Goal: Task Accomplishment & Management: Use online tool/utility

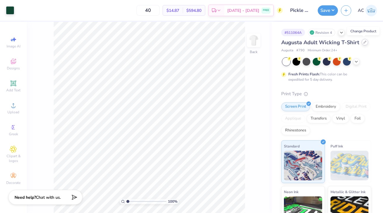
click at [364, 42] on icon at bounding box center [364, 42] width 2 height 2
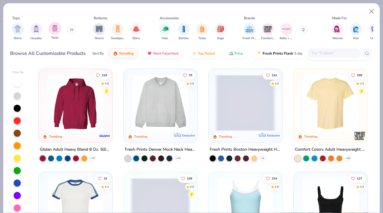
click at [53, 29] on img "filter for Tanks" at bounding box center [55, 28] width 7 height 7
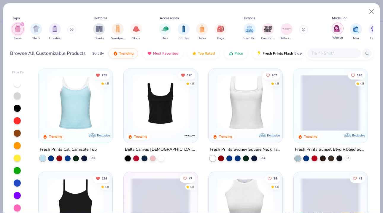
click at [339, 27] on img "filter for Women" at bounding box center [337, 28] width 7 height 7
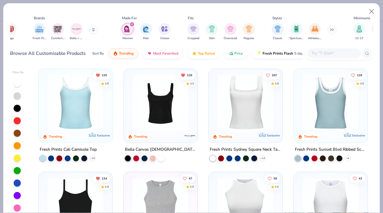
scroll to position [0, 214]
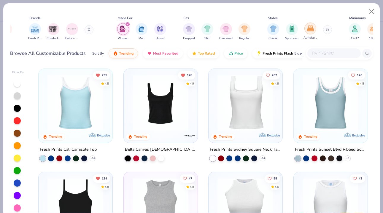
click at [311, 27] on img "filter for Athleisure" at bounding box center [310, 28] width 7 height 7
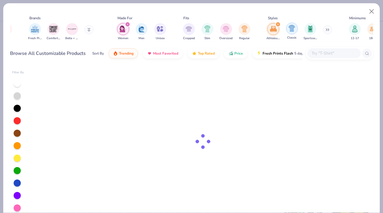
click at [289, 28] on img "filter for Classic" at bounding box center [291, 28] width 7 height 7
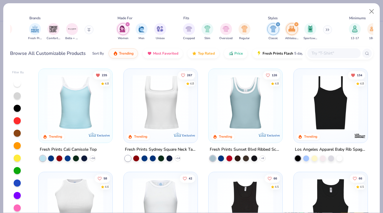
click at [277, 23] on icon "filter for Classic" at bounding box center [278, 24] width 2 height 2
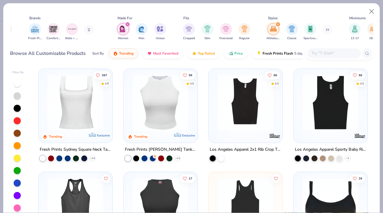
click at [312, 28] on img "filter for Sportswear" at bounding box center [310, 28] width 7 height 7
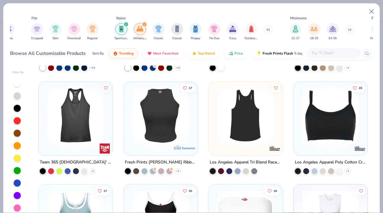
scroll to position [90, 0]
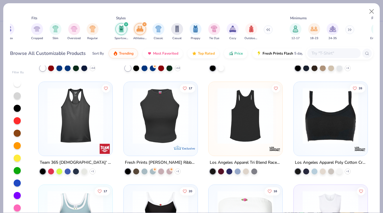
click at [20, 84] on div at bounding box center [17, 83] width 7 height 7
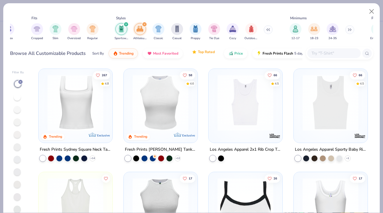
click at [205, 54] on span "Top Rated" at bounding box center [206, 52] width 17 height 5
click at [327, 54] on input "text" at bounding box center [334, 53] width 46 height 7
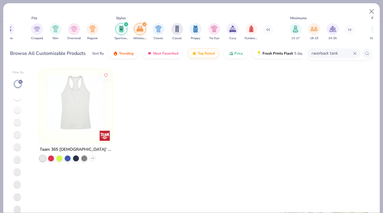
click at [335, 51] on input "racerback tank" at bounding box center [332, 53] width 42 height 7
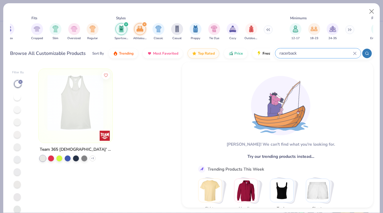
type input "racerback"
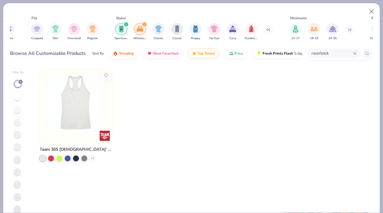
click at [125, 24] on icon "filter for Sportswear" at bounding box center [126, 24] width 2 height 2
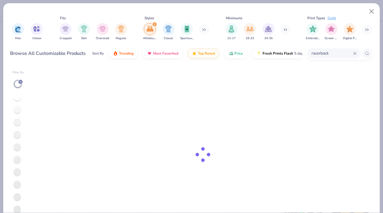
scroll to position [0, 338]
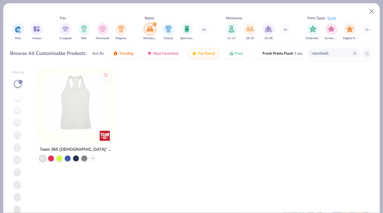
click at [157, 24] on div "filter for Athleisure" at bounding box center [154, 24] width 5 height 5
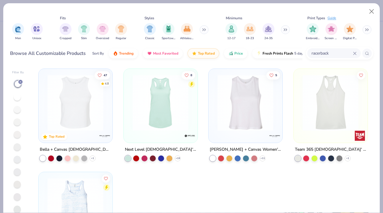
scroll to position [11, 0]
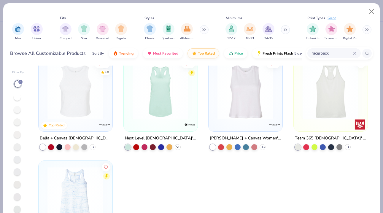
click at [178, 146] on icon at bounding box center [177, 146] width 5 height 5
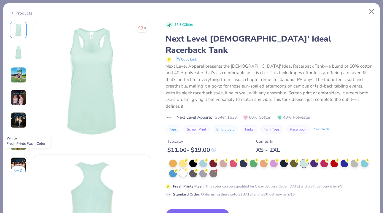
click at [184, 169] on div at bounding box center [183, 173] width 8 height 8
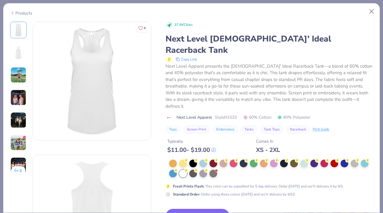
click at [17, 77] on img at bounding box center [18, 75] width 16 height 16
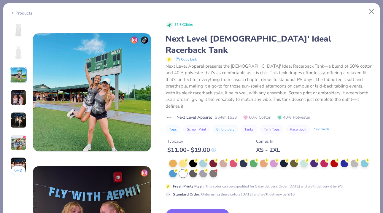
scroll to position [266, 0]
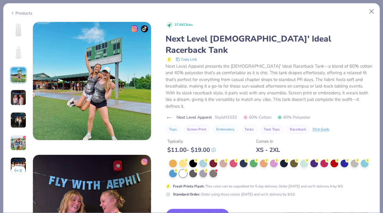
click at [17, 98] on img at bounding box center [18, 98] width 16 height 16
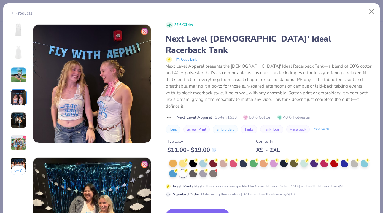
scroll to position [398, 0]
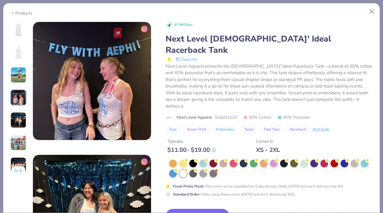
click at [21, 119] on img at bounding box center [18, 120] width 16 height 16
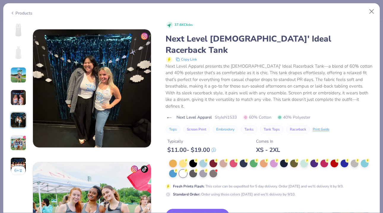
scroll to position [531, 0]
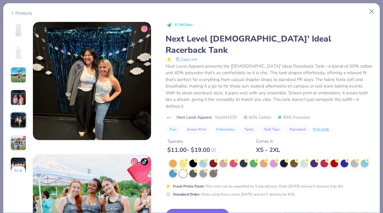
click at [21, 142] on img at bounding box center [18, 143] width 16 height 16
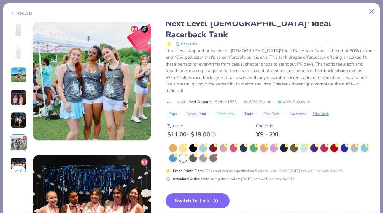
scroll to position [664, 0]
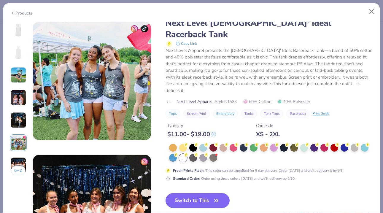
click at [19, 138] on img at bounding box center [18, 143] width 16 height 16
click at [19, 159] on img at bounding box center [18, 165] width 16 height 16
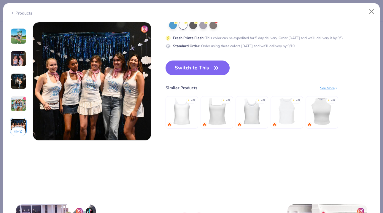
scroll to position [797, 0]
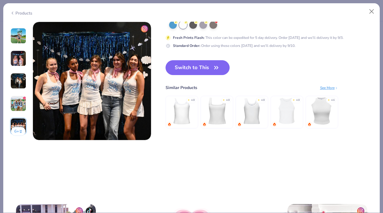
click at [21, 132] on div at bounding box center [20, 131] width 3 height 6
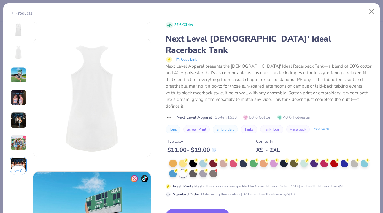
scroll to position [0, 0]
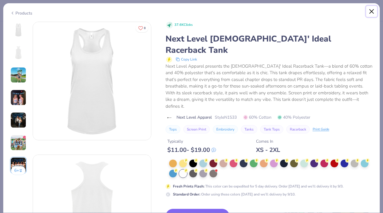
click at [369, 12] on button "Close" at bounding box center [371, 11] width 11 height 11
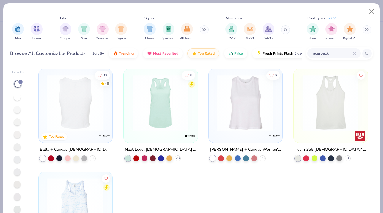
click at [81, 98] on div at bounding box center [76, 103] width 186 height 56
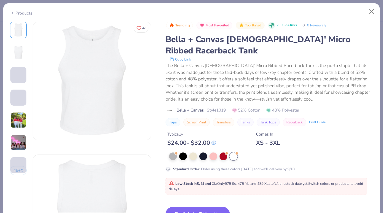
click at [19, 117] on img at bounding box center [18, 120] width 16 height 16
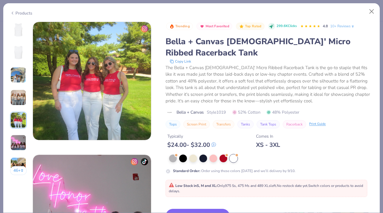
scroll to position [542, 0]
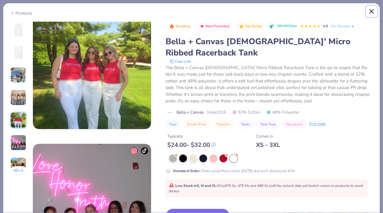
click at [373, 10] on button "Close" at bounding box center [371, 11] width 11 height 11
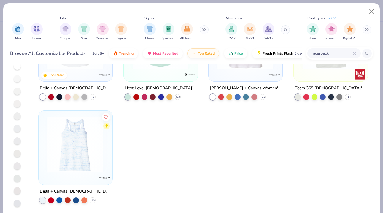
scroll to position [31, 0]
click at [95, 200] on div "+ 25" at bounding box center [93, 200] width 6 height 6
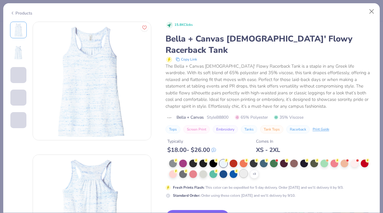
click at [243, 170] on div at bounding box center [244, 174] width 8 height 8
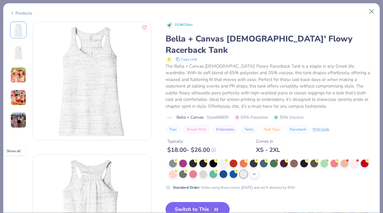
click at [253, 172] on icon at bounding box center [254, 174] width 5 height 5
click at [256, 170] on div at bounding box center [254, 174] width 8 height 8
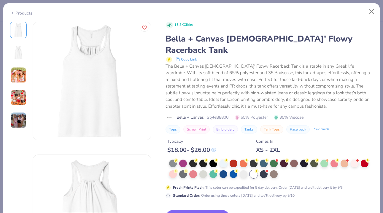
scroll to position [2, 0]
click at [221, 114] on span "Style B8800" at bounding box center [218, 117] width 22 height 6
copy span "B8800"
click at [228, 73] on div "The Bella + Canvas [DEMOGRAPHIC_DATA]' Flowy Racerback Tank is a staple in any …" at bounding box center [269, 86] width 208 height 47
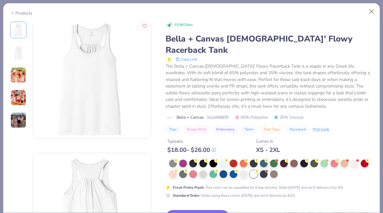
click at [20, 75] on img at bounding box center [18, 75] width 16 height 16
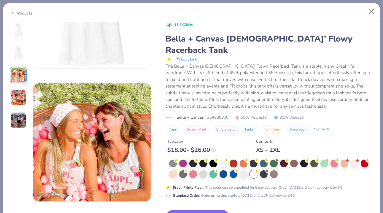
scroll to position [266, 0]
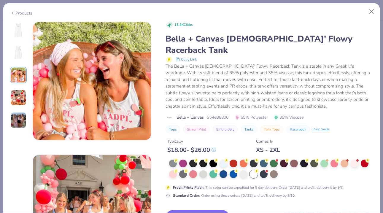
click at [22, 95] on img at bounding box center [18, 98] width 16 height 16
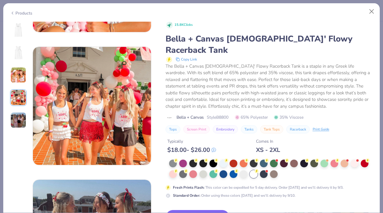
scroll to position [398, 0]
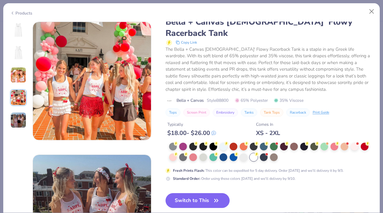
click at [25, 127] on img at bounding box center [18, 120] width 16 height 16
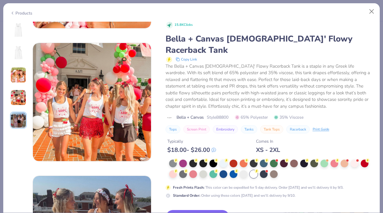
scroll to position [198, 0]
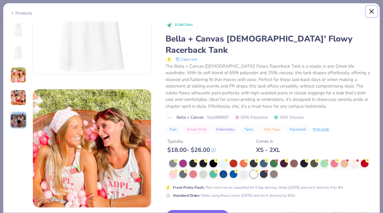
click at [372, 11] on button "Close" at bounding box center [371, 11] width 11 height 11
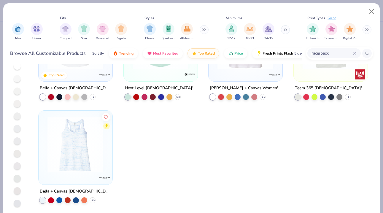
click at [353, 53] on icon at bounding box center [355, 54] width 4 height 4
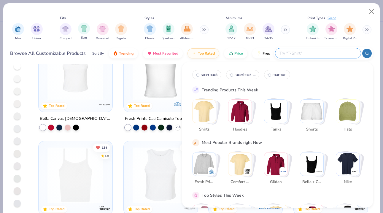
click at [170, 27] on img "filter for Sportswear" at bounding box center [168, 28] width 7 height 7
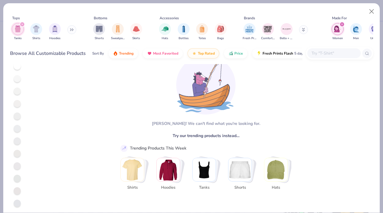
click at [17, 67] on div at bounding box center [17, 66] width 7 height 7
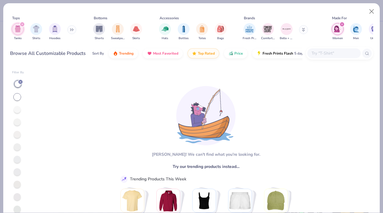
click at [22, 24] on icon "filter for Tanks" at bounding box center [22, 24] width 2 height 2
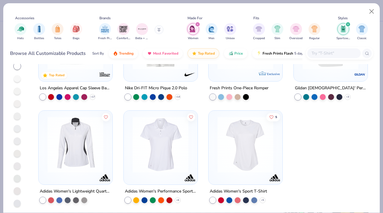
scroll to position [0, 206]
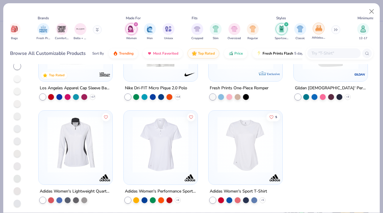
click at [319, 29] on img "filter for Athleisure" at bounding box center [318, 28] width 7 height 7
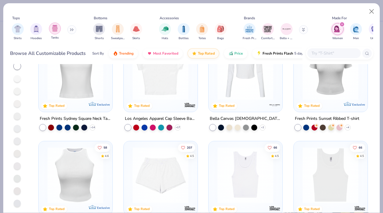
click at [52, 27] on img "filter for Tanks" at bounding box center [55, 28] width 7 height 7
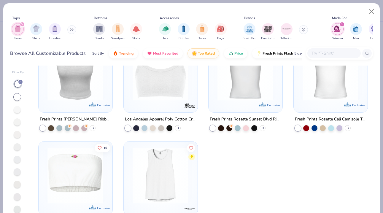
scroll to position [31, 0]
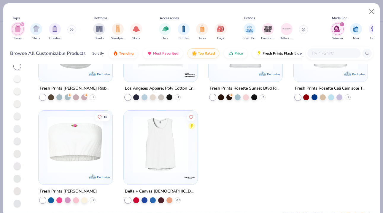
click at [186, 191] on div "Bella + Canvas [DEMOGRAPHIC_DATA]' Flowy Scoop Muscle Tank" at bounding box center [160, 190] width 71 height 7
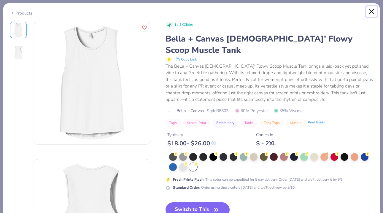
click at [371, 12] on button "Close" at bounding box center [371, 11] width 11 height 11
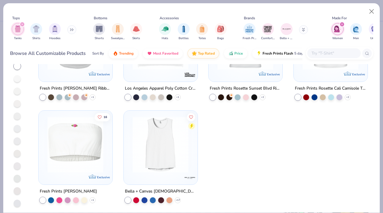
click at [338, 52] on input "text" at bounding box center [334, 53] width 46 height 7
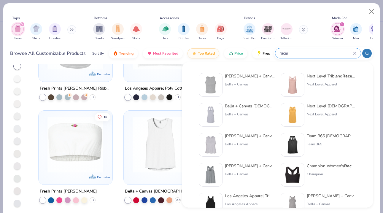
type input "racer"
click at [261, 104] on div "[PERSON_NAME] + Canvas [DEMOGRAPHIC_DATA]' Jersey Racer back Tank" at bounding box center [250, 106] width 50 height 6
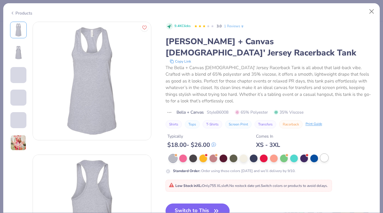
click at [324, 154] on div at bounding box center [324, 158] width 8 height 8
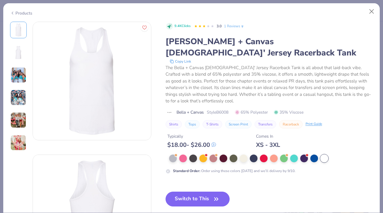
click at [21, 74] on img at bounding box center [18, 75] width 16 height 16
click at [19, 95] on img at bounding box center [18, 98] width 16 height 16
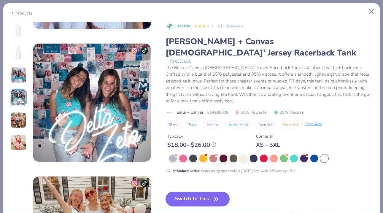
scroll to position [398, 0]
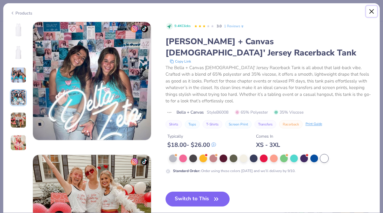
click at [369, 10] on button "Close" at bounding box center [371, 11] width 11 height 11
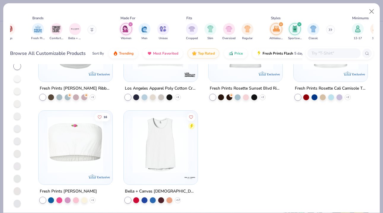
scroll to position [0, 200]
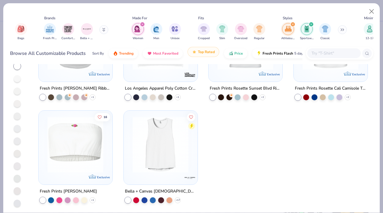
click at [209, 55] on button "Top Rated" at bounding box center [203, 52] width 32 height 10
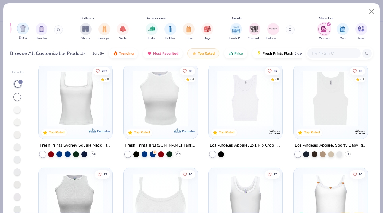
scroll to position [0, 0]
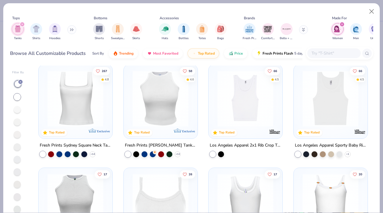
click at [23, 22] on div "filter for Tanks" at bounding box center [22, 24] width 5 height 5
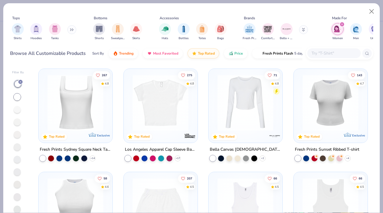
scroll to position [0, 290]
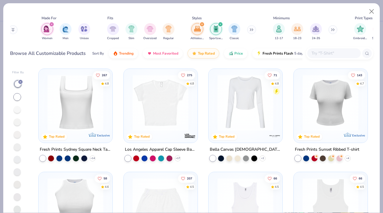
click at [202, 24] on icon "filter for Athleisure" at bounding box center [202, 24] width 2 height 2
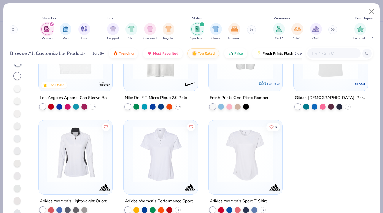
scroll to position [31, 0]
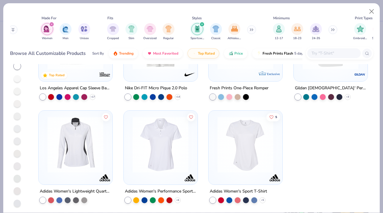
click at [243, 142] on img at bounding box center [245, 144] width 62 height 56
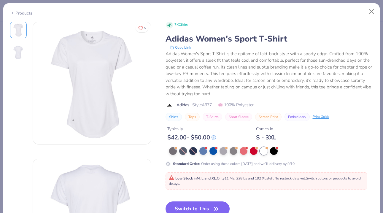
scroll to position [17, 0]
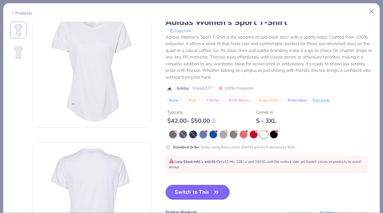
click at [20, 52] on img at bounding box center [18, 52] width 14 height 14
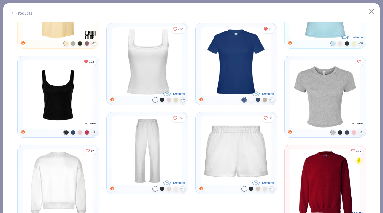
scroll to position [448, 0]
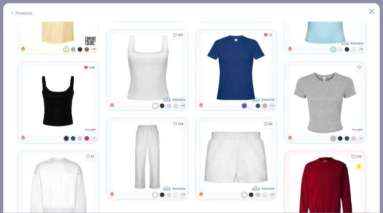
click at [154, 64] on img at bounding box center [147, 67] width 74 height 69
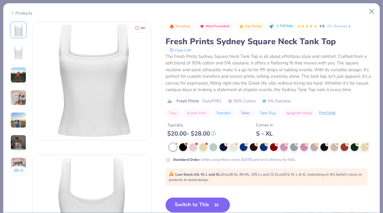
click at [19, 79] on img at bounding box center [18, 75] width 16 height 16
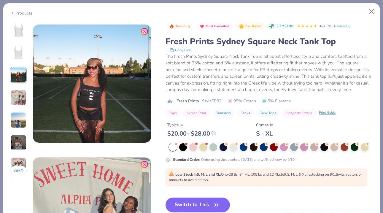
scroll to position [266, 0]
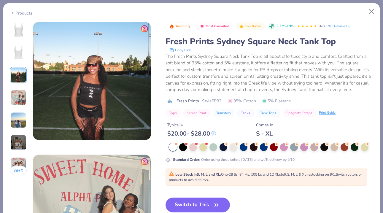
click at [18, 91] on img at bounding box center [18, 98] width 16 height 16
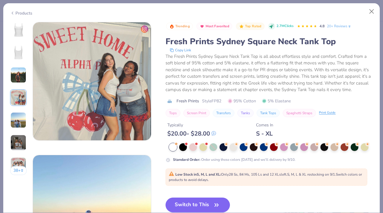
scroll to position [398, 0]
click at [21, 120] on img at bounding box center [18, 120] width 16 height 16
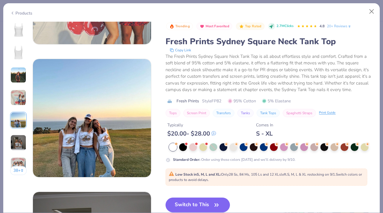
scroll to position [531, 0]
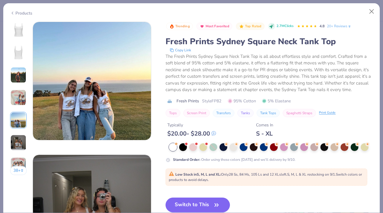
click at [19, 141] on img at bounding box center [18, 143] width 16 height 16
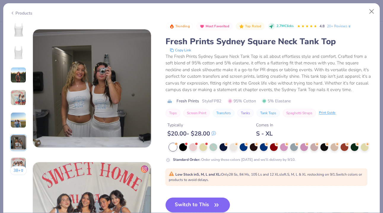
scroll to position [664, 0]
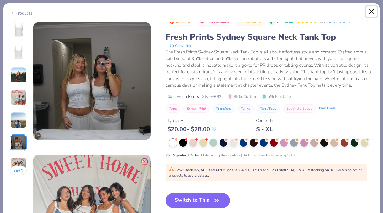
click at [371, 11] on button "Close" at bounding box center [371, 11] width 11 height 11
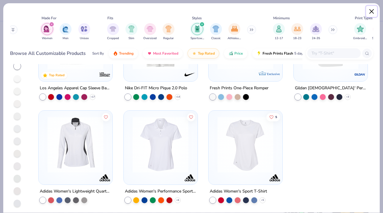
click at [371, 15] on button "Close" at bounding box center [371, 11] width 11 height 11
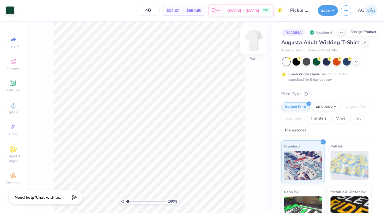
click at [258, 41] on img at bounding box center [254, 40] width 24 height 24
click at [259, 40] on img at bounding box center [254, 40] width 24 height 24
click at [258, 41] on img at bounding box center [254, 40] width 24 height 24
click at [14, 83] on icon at bounding box center [13, 83] width 6 height 6
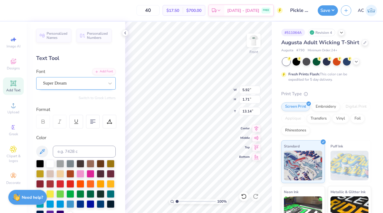
click at [104, 82] on div "Super Dream" at bounding box center [73, 83] width 62 height 9
click at [110, 82] on icon at bounding box center [110, 83] width 6 height 6
click at [111, 85] on icon at bounding box center [110, 83] width 6 height 6
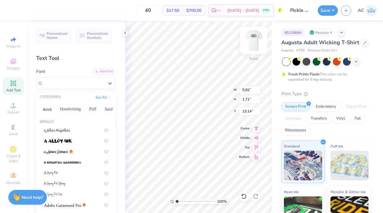
click at [255, 36] on img at bounding box center [254, 40] width 24 height 24
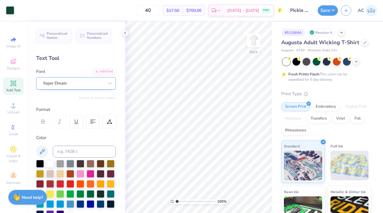
click at [91, 86] on div "Super Dream" at bounding box center [73, 83] width 62 height 9
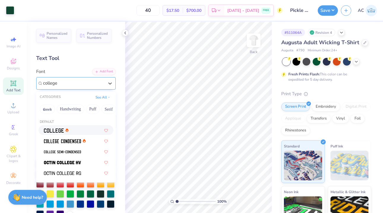
click at [77, 132] on div at bounding box center [76, 130] width 64 height 6
type input "college"
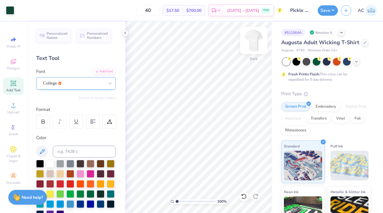
click at [259, 42] on img at bounding box center [254, 40] width 24 height 24
click at [93, 81] on div "Super Dream" at bounding box center [73, 83] width 62 height 9
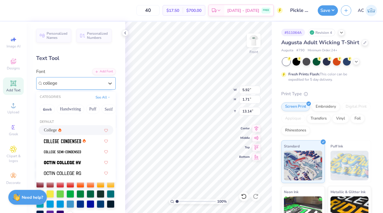
click at [76, 130] on div "College" at bounding box center [76, 130] width 64 height 6
type input "college"
type input "5.37"
type input "1.67"
type input "13.16"
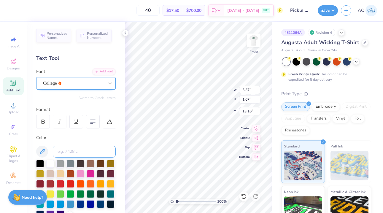
click at [67, 153] on input at bounding box center [84, 152] width 63 height 12
click at [44, 150] on icon at bounding box center [42, 151] width 7 height 7
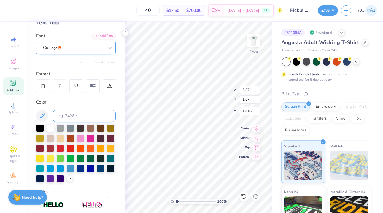
scroll to position [66, 0]
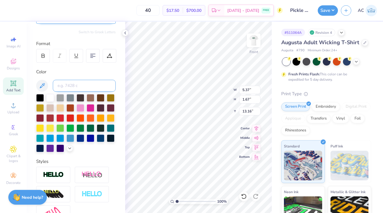
click at [76, 87] on input at bounding box center [84, 86] width 63 height 12
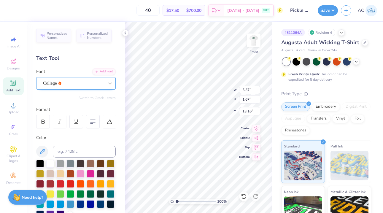
click at [57, 56] on div "Text Tool" at bounding box center [75, 58] width 79 height 8
type textarea "TournamenT Director"
click at [89, 126] on div at bounding box center [93, 122] width 14 height 14
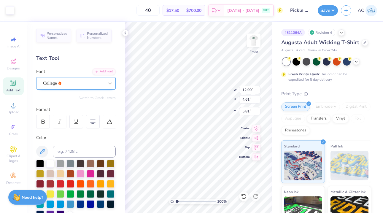
type input "5.81"
type input "8.84"
type input "3.16"
type input "10.16"
type input "3.63"
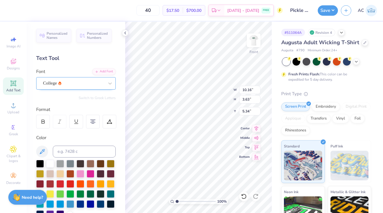
type input "5.04"
click at [41, 153] on icon at bounding box center [42, 151] width 5 height 5
click at [255, 40] on img at bounding box center [254, 40] width 24 height 24
click at [41, 151] on icon at bounding box center [42, 151] width 7 height 7
click at [252, 44] on img at bounding box center [254, 40] width 24 height 24
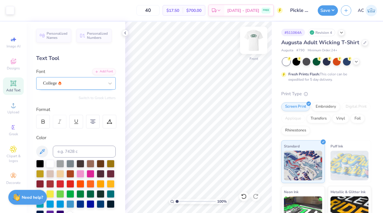
click at [250, 47] on img at bounding box center [254, 40] width 24 height 24
click at [10, 11] on div at bounding box center [10, 10] width 8 height 8
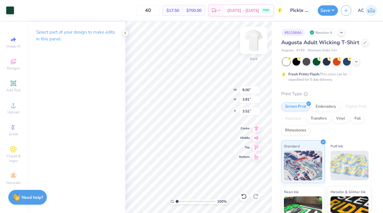
click at [254, 43] on img at bounding box center [254, 40] width 24 height 24
type input "11.60"
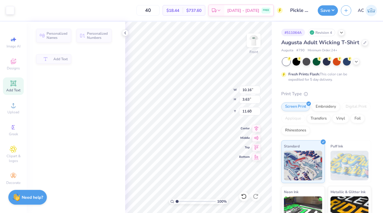
type input "10.16"
type input "3.63"
type input "5.03"
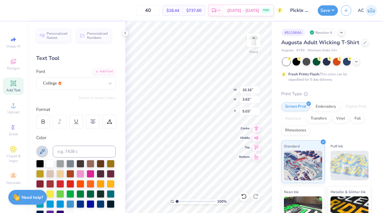
click at [43, 147] on button at bounding box center [42, 152] width 12 height 12
type input "4.93"
click at [73, 83] on div "College" at bounding box center [73, 83] width 62 height 9
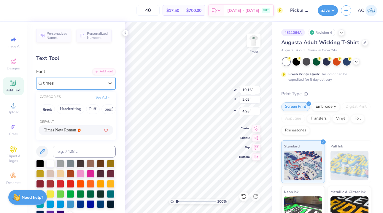
click at [69, 127] on span "Times New Roman" at bounding box center [60, 130] width 32 height 6
type input "times"
type input "9.86"
type input "3.67"
type input "4.83"
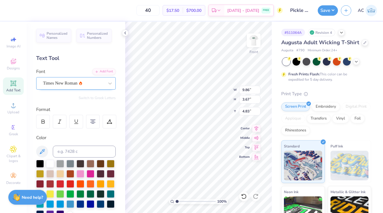
type textarea "TOURNAMENTT Director"
click at [223, 94] on div "100 % Front W 9.86 9.86 " H 3.67 3.67 " Y 4.83 4.83 " Center Middle Top Bottom" at bounding box center [198, 117] width 146 height 191
type input "13.64"
type input "3.49"
type input "4.88"
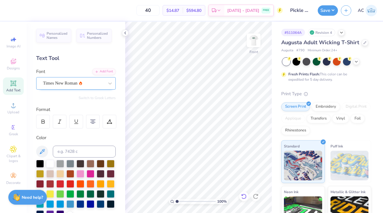
click at [242, 197] on icon at bounding box center [244, 196] width 6 height 6
click at [88, 77] on div "Times New Roman" at bounding box center [75, 83] width 79 height 12
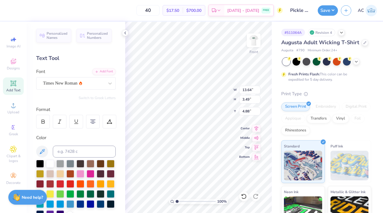
click at [82, 84] on div "Times New Roman" at bounding box center [73, 83] width 62 height 9
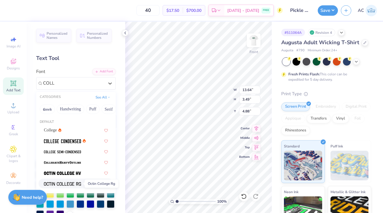
click at [72, 184] on img at bounding box center [62, 184] width 37 height 4
type input "COLL"
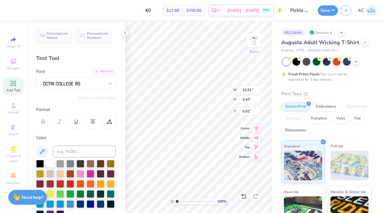
type input "10.51"
type input "3.43"
type input "5.02"
type textarea "TOURNAMENT Director"
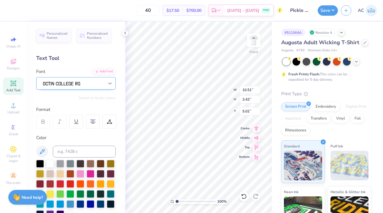
click at [82, 84] on div at bounding box center [73, 83] width 62 height 9
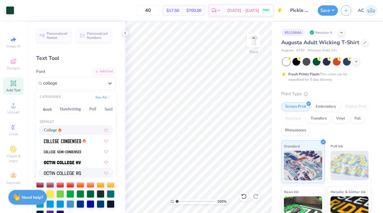
click at [74, 130] on div "College" at bounding box center [76, 130] width 64 height 6
type input "college"
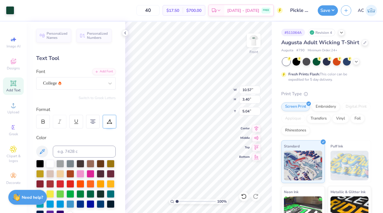
scroll to position [0, 0]
click at [73, 80] on div "College" at bounding box center [73, 83] width 62 height 9
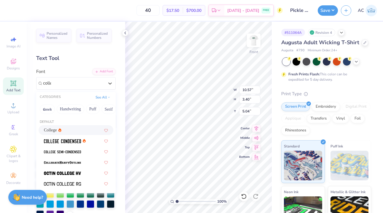
click at [68, 131] on div "College" at bounding box center [76, 130] width 64 height 6
type input "colle"
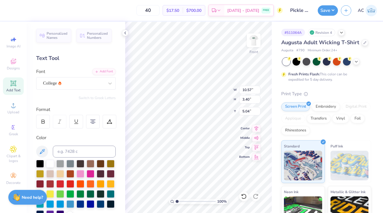
scroll to position [0, 1]
click at [205, 101] on div "100 % Front W 10.57 10.57 " H 3.40 3.40 " Y 5.04 5.04 " Center Middle Top Bottom" at bounding box center [198, 117] width 146 height 191
type textarea "TOURNAMENT DIRECT0R"
click at [125, 32] on icon at bounding box center [125, 33] width 5 height 5
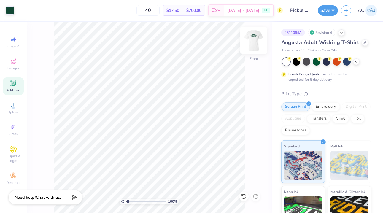
click at [256, 39] on img at bounding box center [254, 40] width 24 height 24
click at [259, 40] on img at bounding box center [254, 40] width 24 height 24
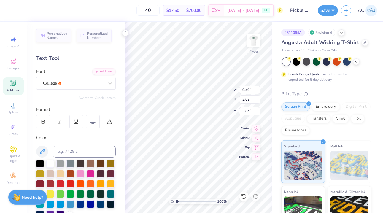
type input "9.40"
type input "3.02"
type input "5.02"
click at [330, 10] on button "Save" at bounding box center [328, 9] width 20 height 10
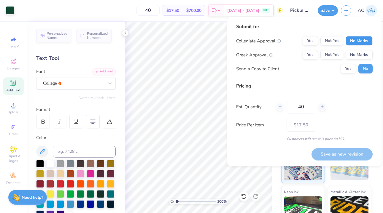
click at [358, 39] on button "No Marks" at bounding box center [358, 40] width 27 height 9
click at [358, 53] on button "No Marks" at bounding box center [358, 54] width 27 height 9
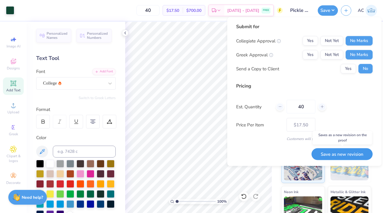
click at [346, 151] on button "Save as new revision" at bounding box center [341, 154] width 61 height 12
type input "$17.50"
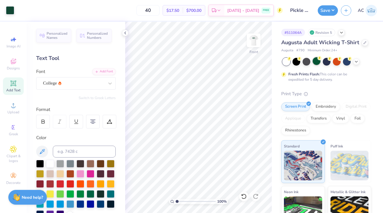
click at [316, 62] on div at bounding box center [316, 61] width 8 height 8
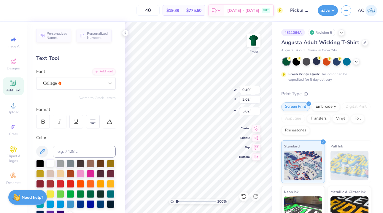
click at [50, 160] on div at bounding box center [50, 163] width 8 height 8
click at [257, 37] on img at bounding box center [254, 40] width 24 height 24
click at [49, 160] on div at bounding box center [50, 163] width 8 height 8
click at [52, 162] on div at bounding box center [50, 163] width 8 height 8
click at [49, 163] on div at bounding box center [50, 163] width 8 height 8
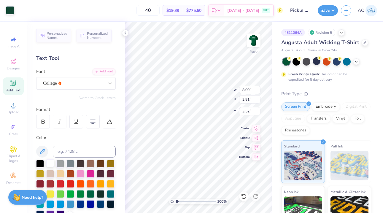
click at [50, 165] on div at bounding box center [50, 163] width 8 height 8
click at [50, 163] on div at bounding box center [50, 163] width 8 height 8
click at [13, 10] on div at bounding box center [10, 10] width 8 height 8
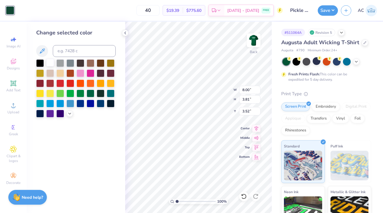
click at [51, 63] on div at bounding box center [50, 63] width 8 height 8
click at [259, 50] on div "Back" at bounding box center [254, 44] width 14 height 21
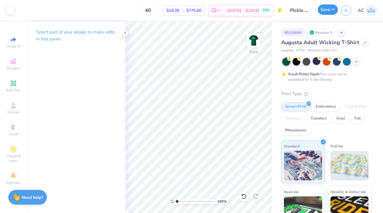
click at [332, 12] on button "Save" at bounding box center [328, 9] width 20 height 10
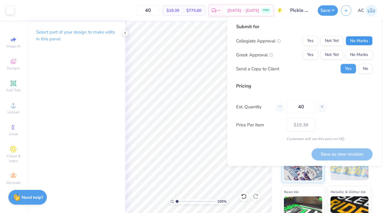
click at [359, 44] on button "No Marks" at bounding box center [358, 40] width 27 height 9
click at [359, 51] on button "No Marks" at bounding box center [358, 54] width 27 height 9
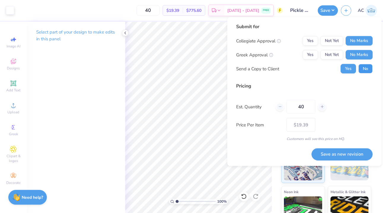
click at [367, 68] on button "No" at bounding box center [365, 68] width 14 height 9
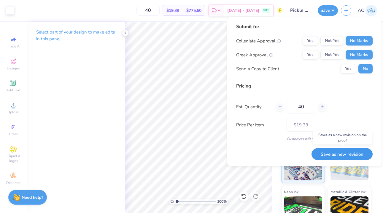
click at [351, 151] on button "Save as new revision" at bounding box center [341, 154] width 61 height 12
type input "$19.39"
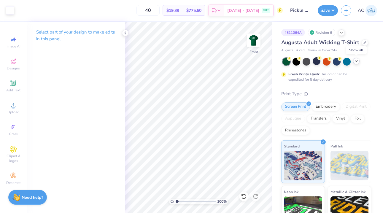
click at [357, 62] on icon at bounding box center [356, 61] width 5 height 5
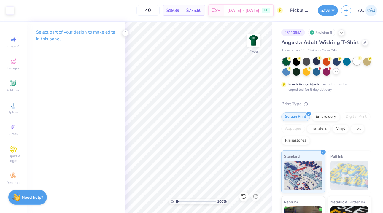
click at [357, 61] on div at bounding box center [357, 61] width 8 height 8
click at [256, 43] on img at bounding box center [254, 40] width 24 height 24
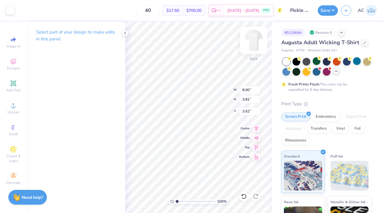
click at [252, 42] on img at bounding box center [254, 40] width 24 height 24
